Goal: Browse casually

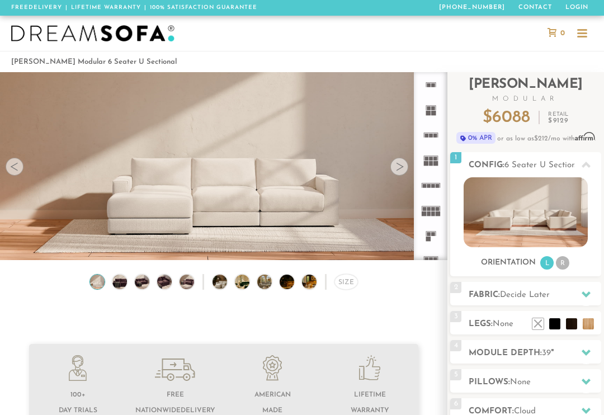
scroll to position [11091, 604]
click at [540, 214] on img at bounding box center [526, 212] width 124 height 70
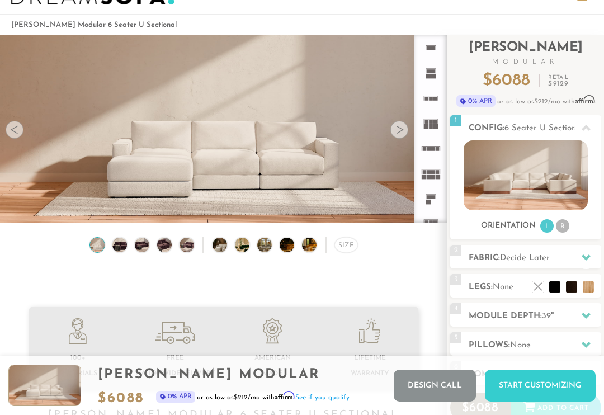
scroll to position [0, 0]
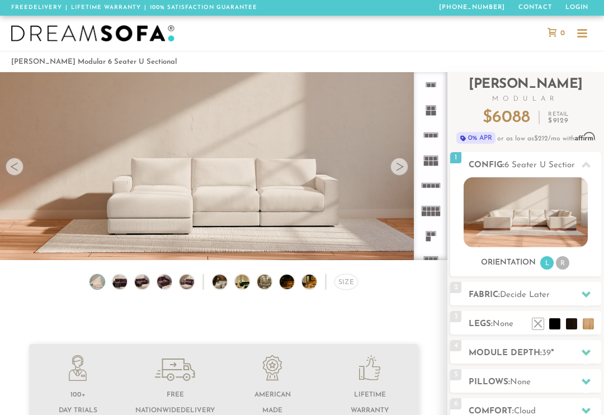
click at [406, 162] on div at bounding box center [399, 167] width 18 height 18
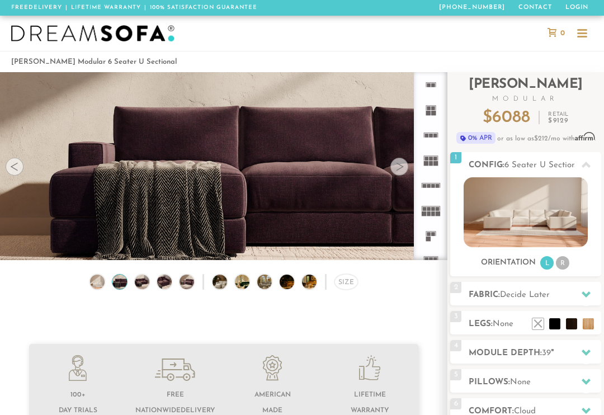
click at [403, 164] on div at bounding box center [399, 167] width 18 height 18
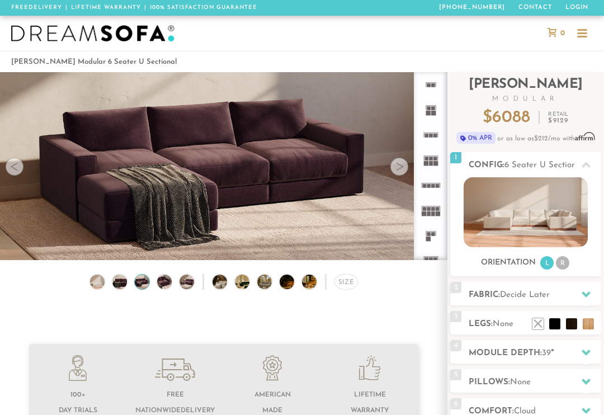
click at [403, 165] on div at bounding box center [399, 167] width 18 height 18
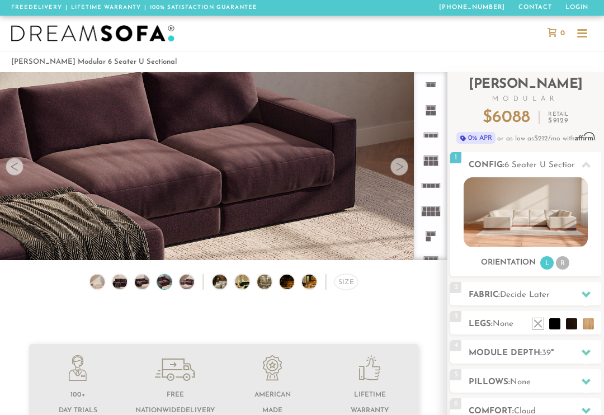
click at [401, 166] on div at bounding box center [399, 167] width 18 height 18
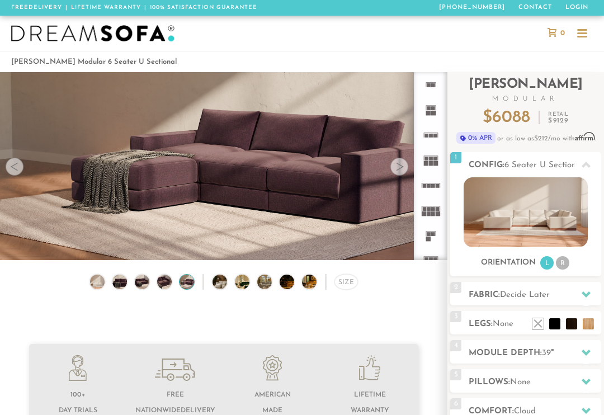
click at [405, 165] on div at bounding box center [399, 167] width 18 height 18
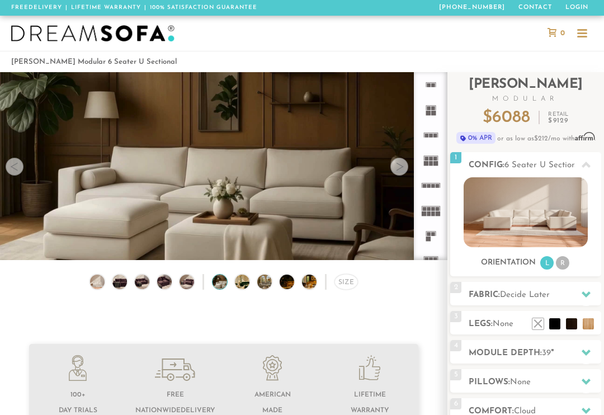
click at [404, 167] on div at bounding box center [399, 167] width 18 height 18
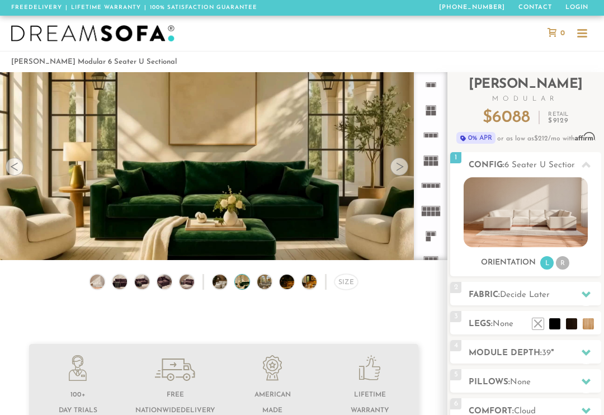
click at [401, 166] on div at bounding box center [399, 167] width 18 height 18
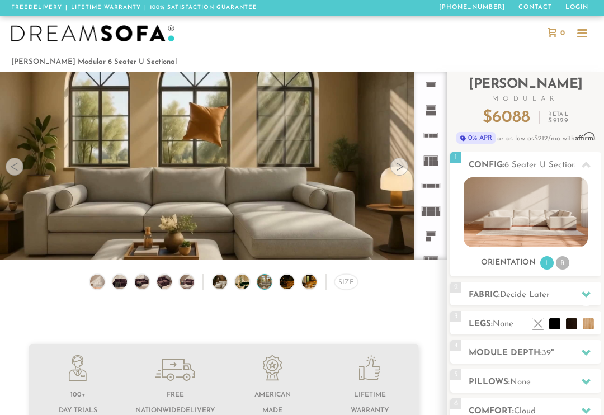
click at [398, 170] on div at bounding box center [399, 167] width 18 height 18
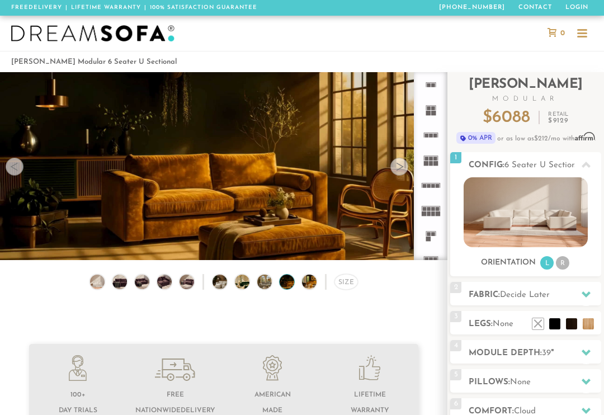
click at [403, 166] on div at bounding box center [399, 167] width 18 height 18
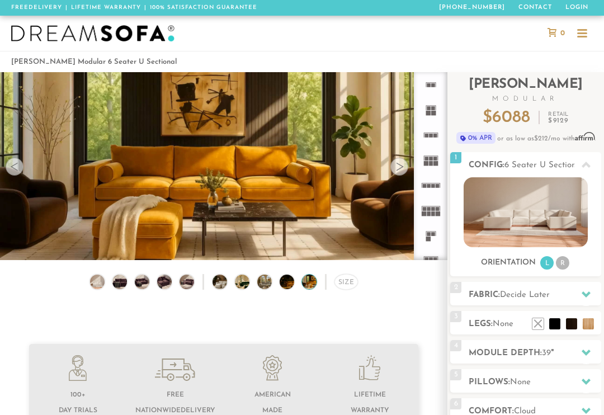
click at [395, 166] on div at bounding box center [399, 167] width 18 height 18
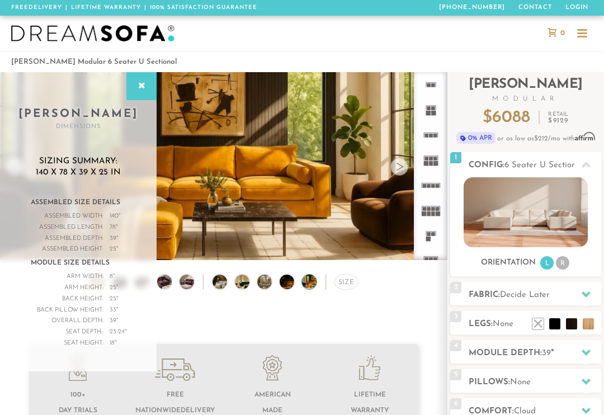
click at [401, 163] on div at bounding box center [399, 167] width 18 height 18
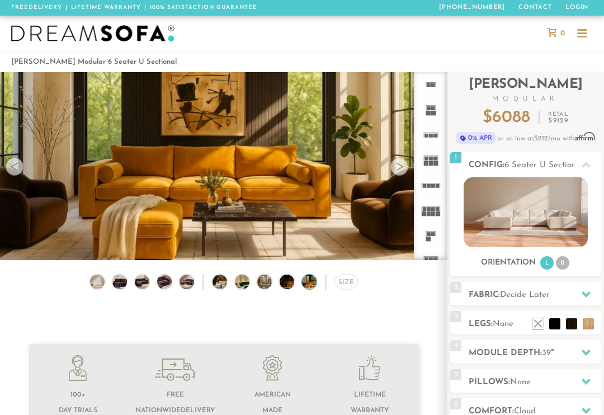
click at [400, 162] on div at bounding box center [399, 167] width 18 height 18
